Goal: Information Seeking & Learning: Learn about a topic

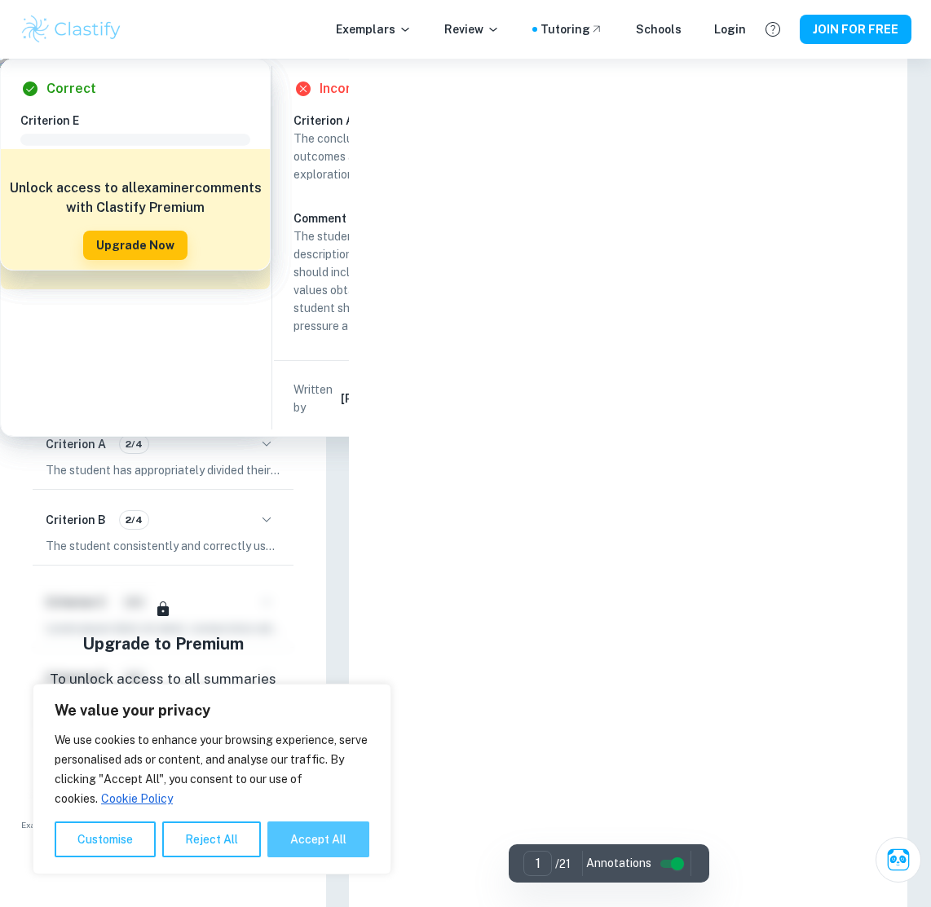
click at [320, 843] on button "Accept All" at bounding box center [318, 840] width 102 height 36
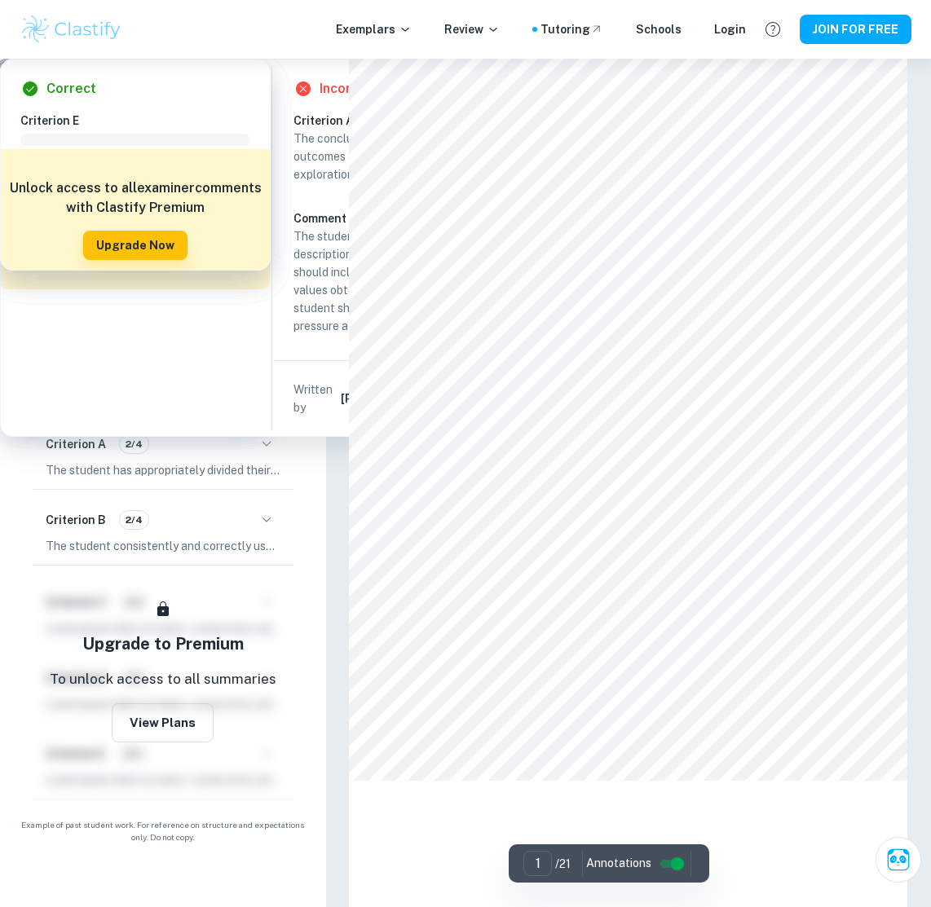
checkbox input "true"
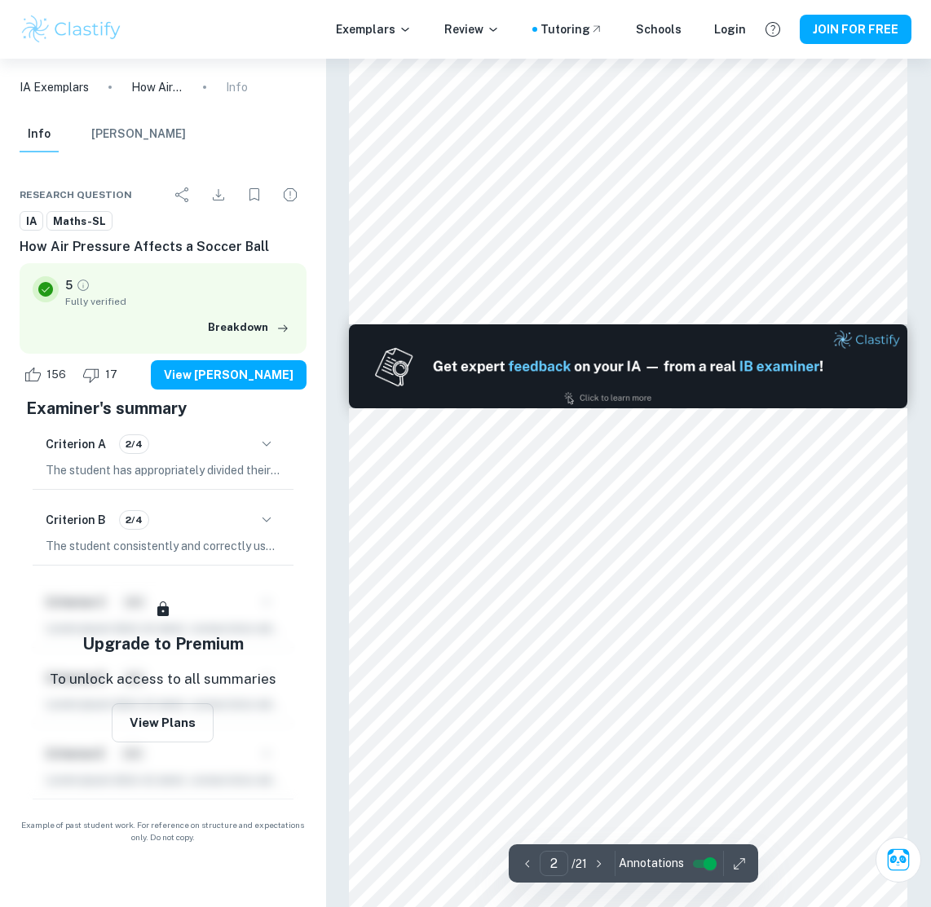
type input "1"
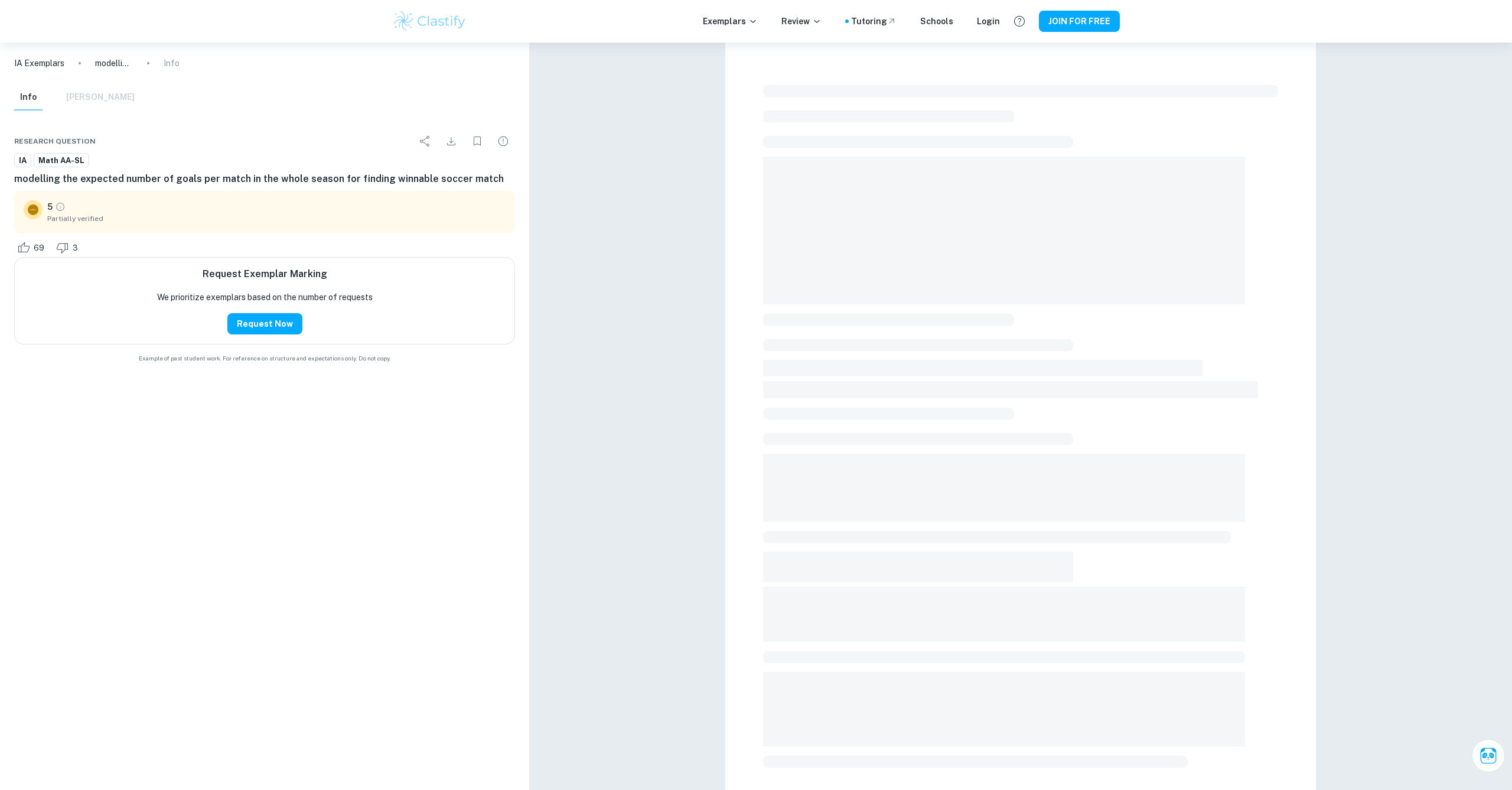
checkbox input "true"
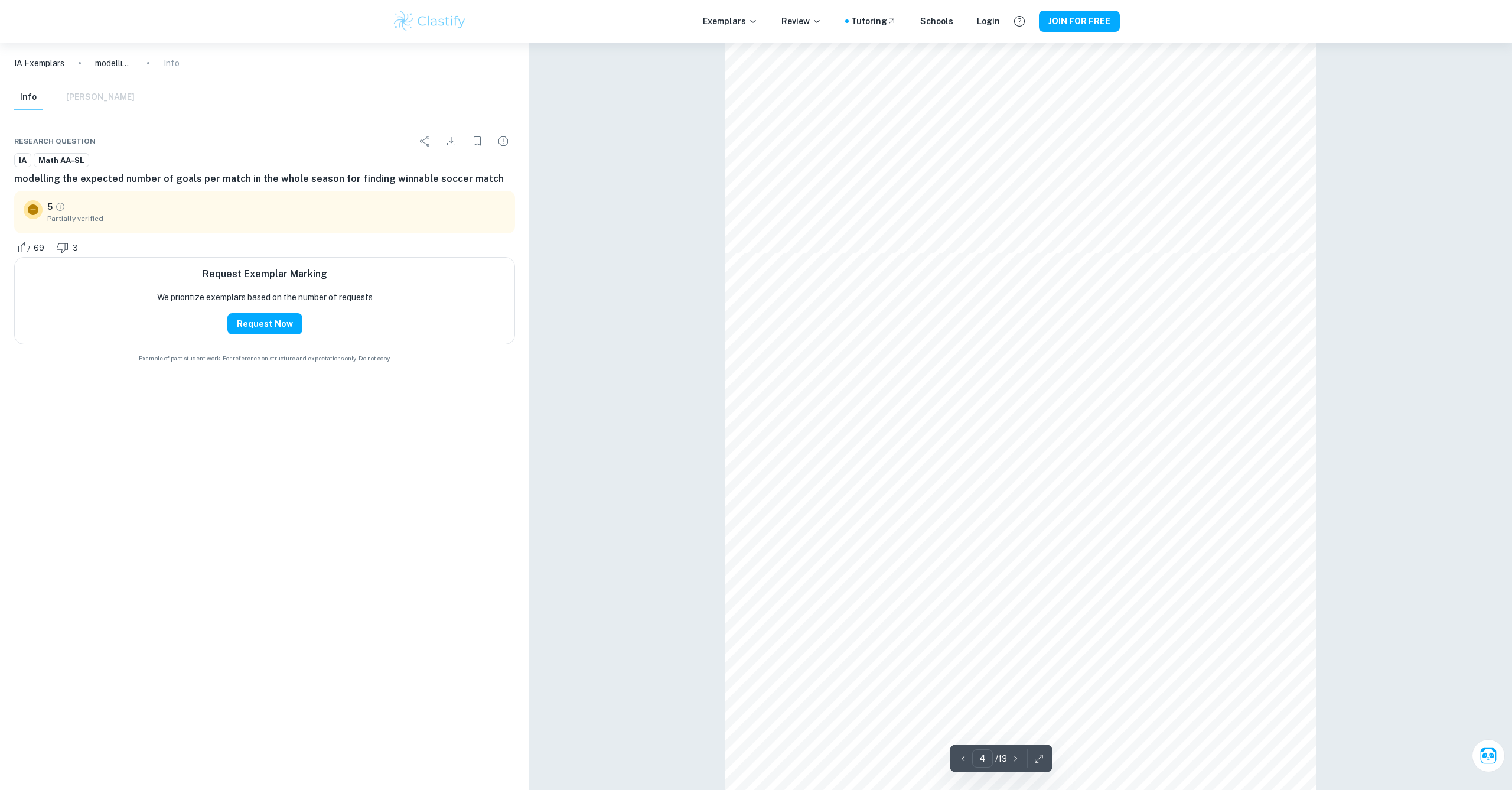
scroll to position [2458, 0]
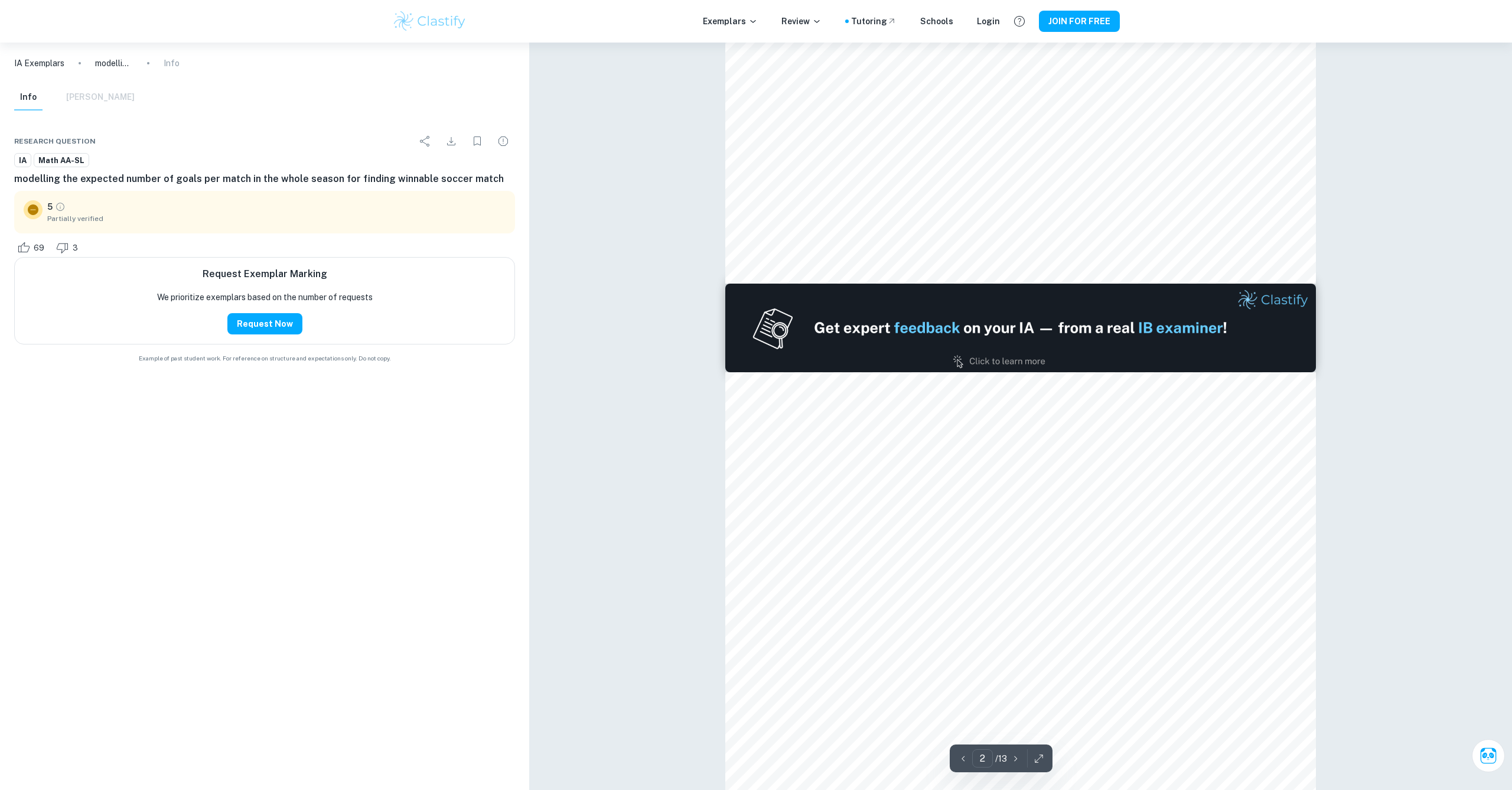
type input "1"
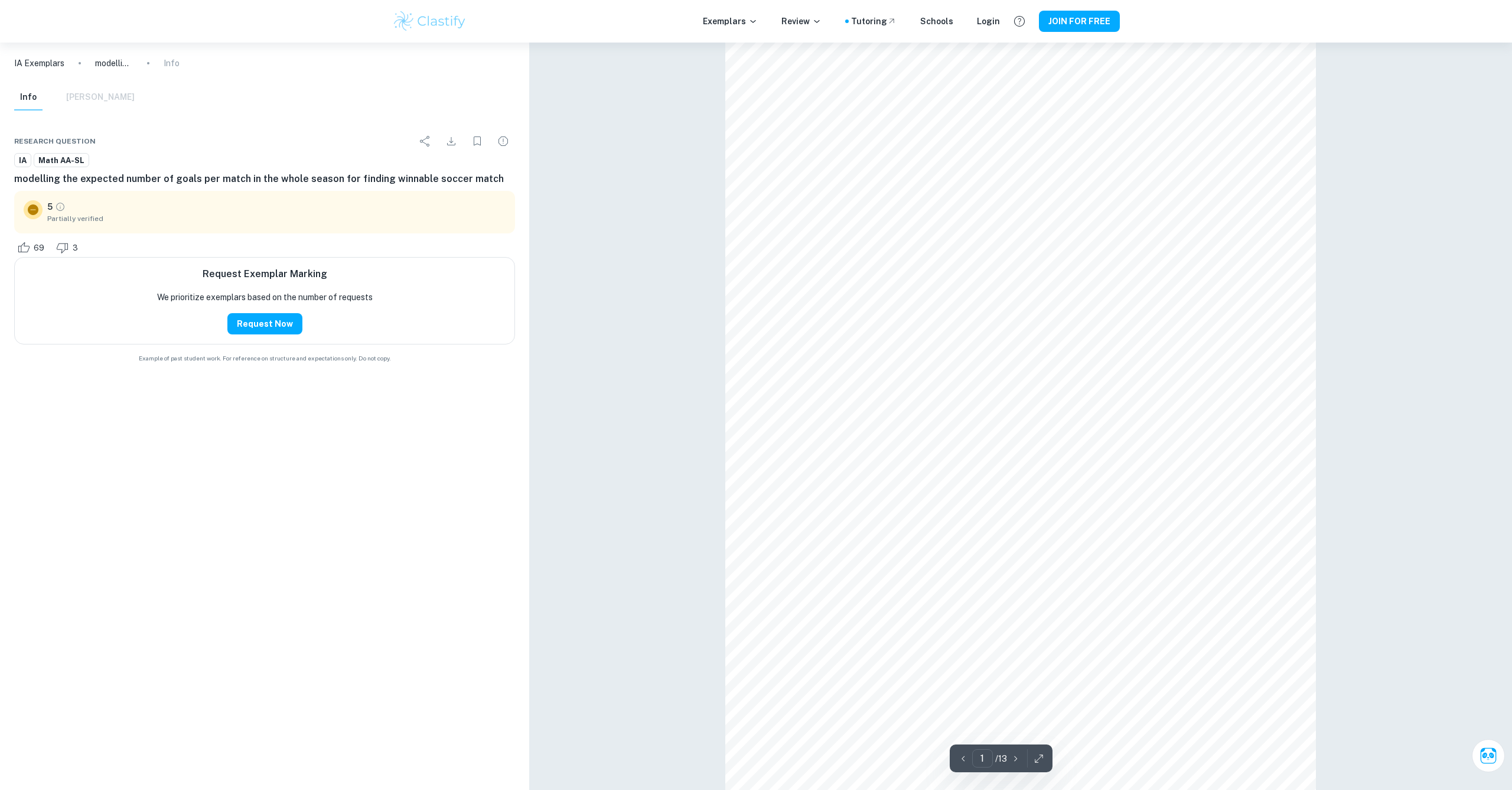
scroll to position [0, 0]
